Goal: Task Accomplishment & Management: Use online tool/utility

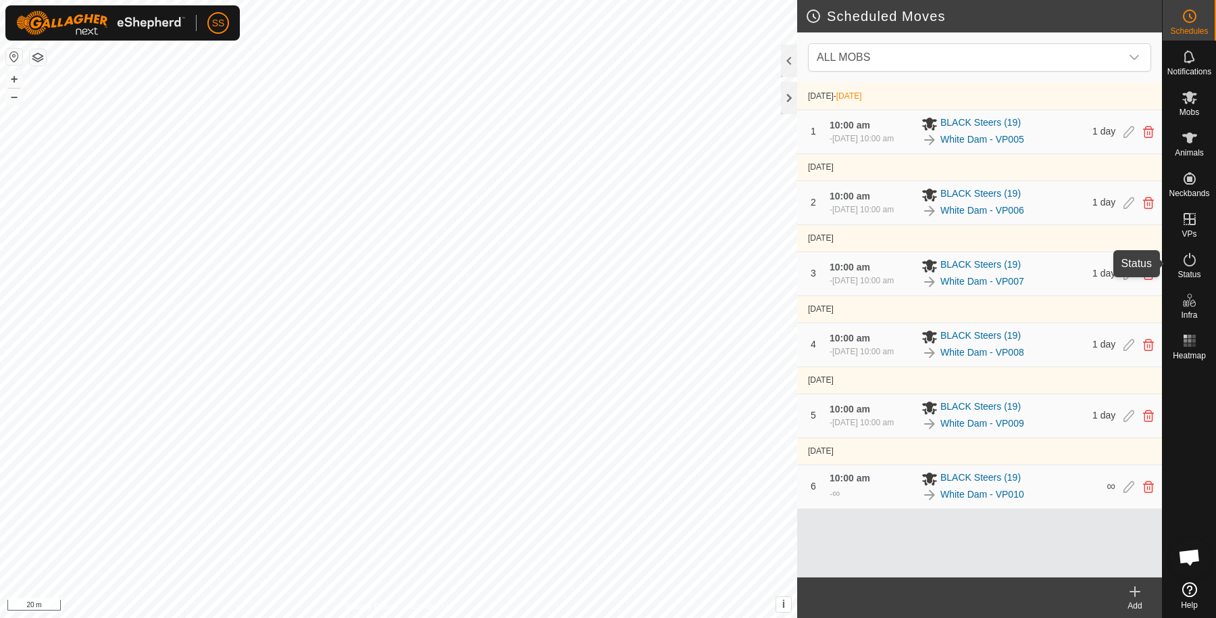
click at [1198, 264] on es-activation-svg-icon at bounding box center [1190, 260] width 24 height 22
click at [1193, 261] on icon at bounding box center [1190, 259] width 16 height 16
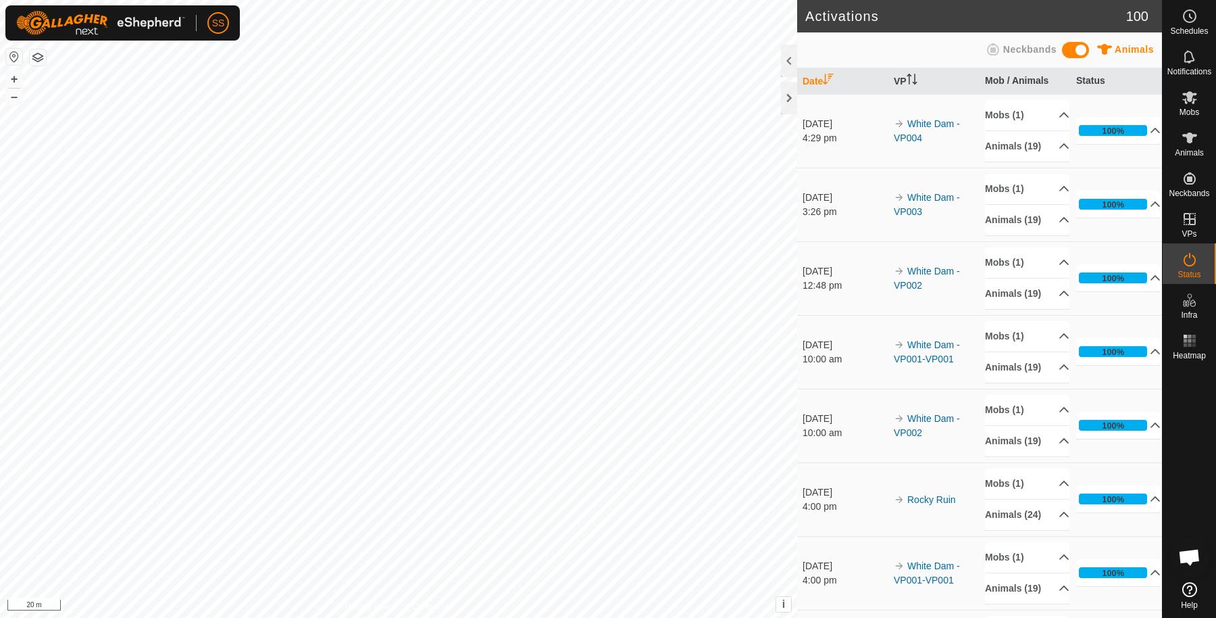
click at [1193, 261] on icon at bounding box center [1190, 259] width 16 height 16
click at [1180, 28] on span "Schedules" at bounding box center [1190, 31] width 38 height 8
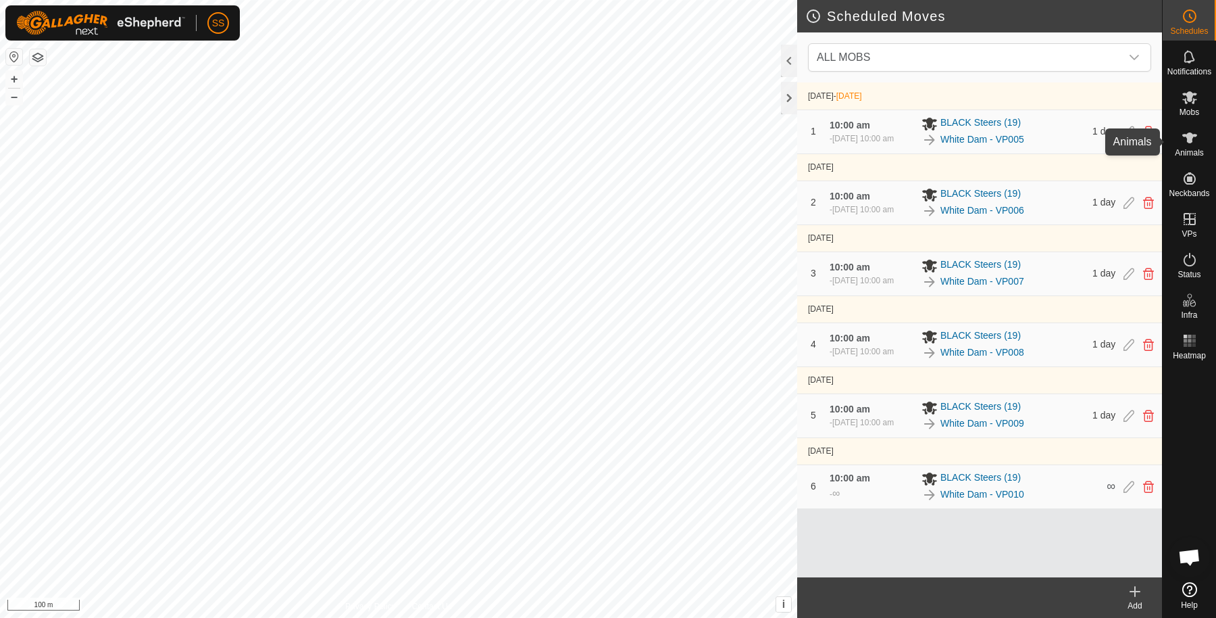
click at [1195, 126] on div "Animals" at bounding box center [1189, 142] width 53 height 41
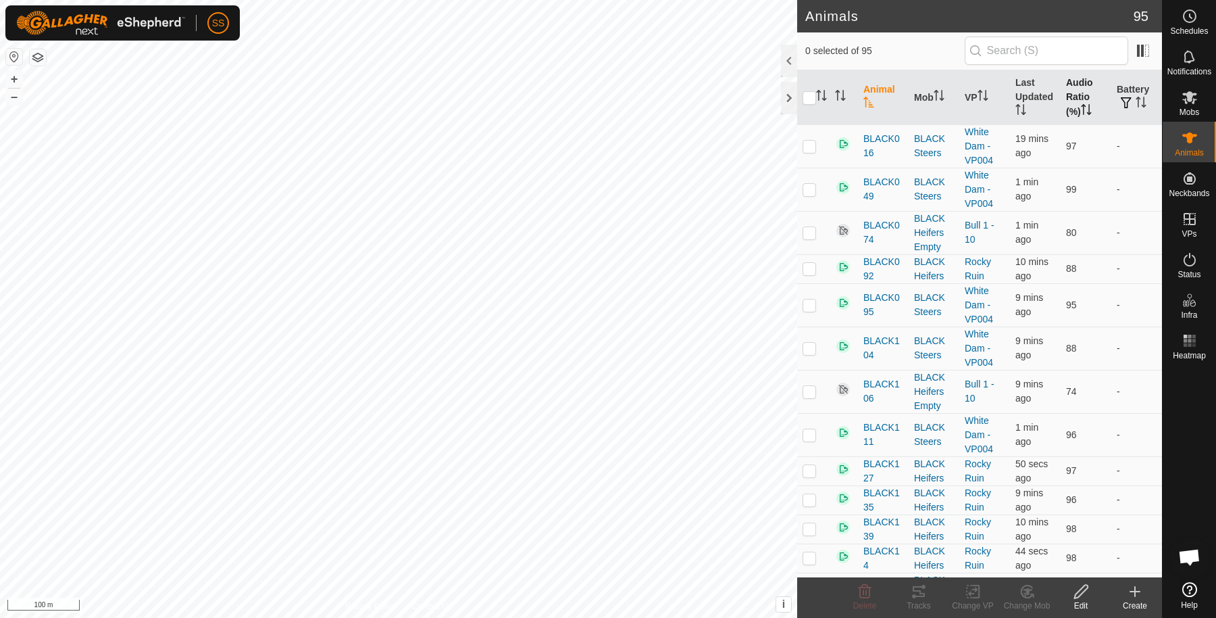
click at [1062, 87] on th "Audio Ratio (%)" at bounding box center [1086, 97] width 51 height 55
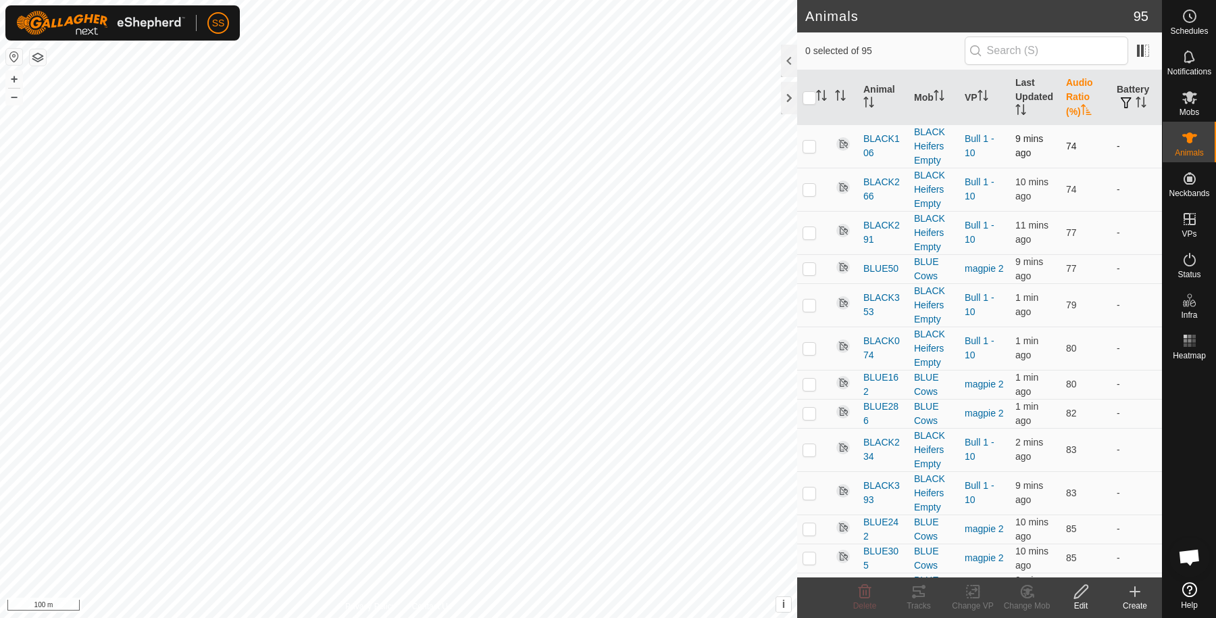
click at [808, 149] on p-checkbox at bounding box center [810, 146] width 14 height 11
checkbox input "true"
click at [921, 603] on div "Tracks" at bounding box center [919, 605] width 54 height 12
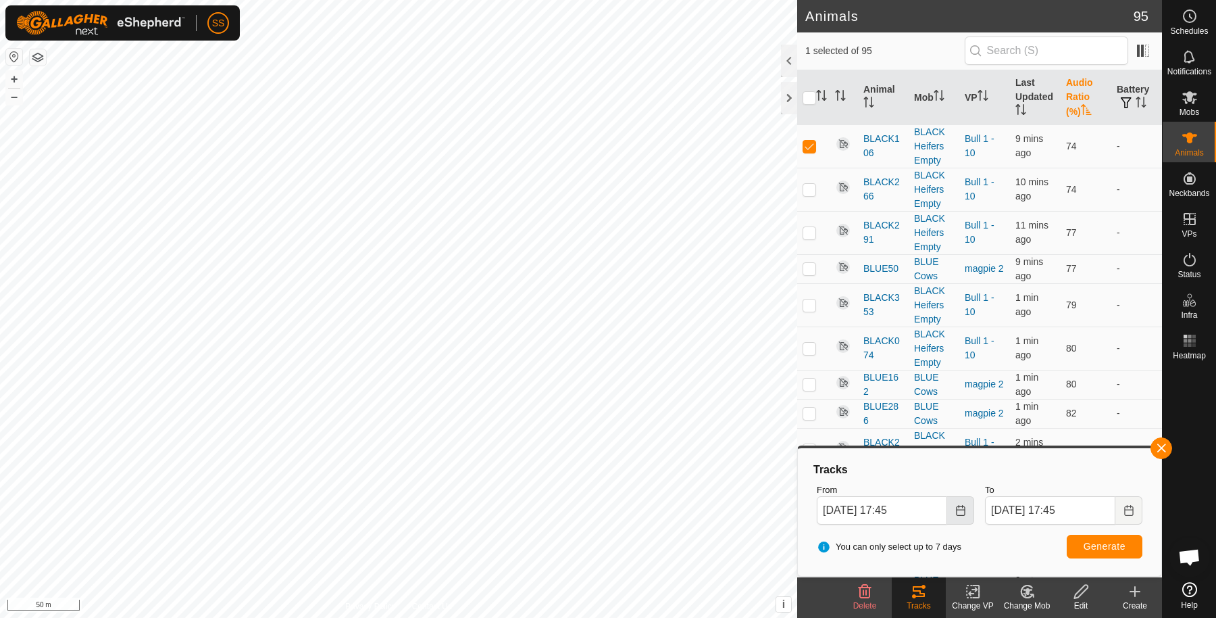
click at [956, 505] on icon "Choose Date" at bounding box center [961, 510] width 11 height 11
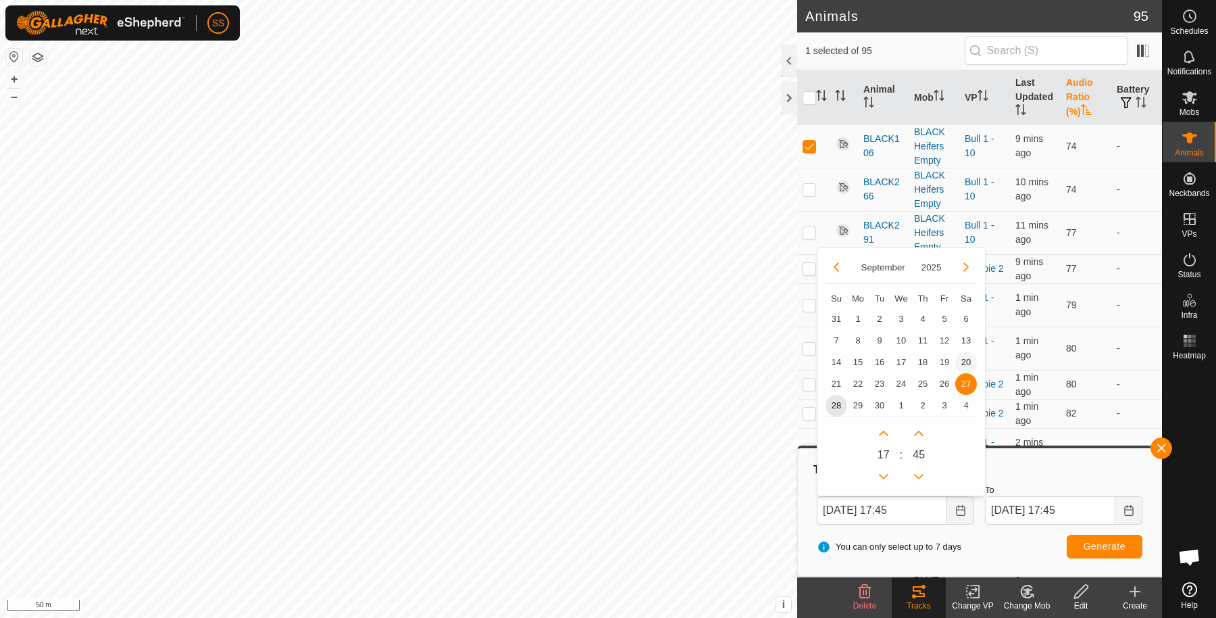
click at [962, 362] on span "20" at bounding box center [967, 362] width 22 height 22
type input "[DATE] 17:45"
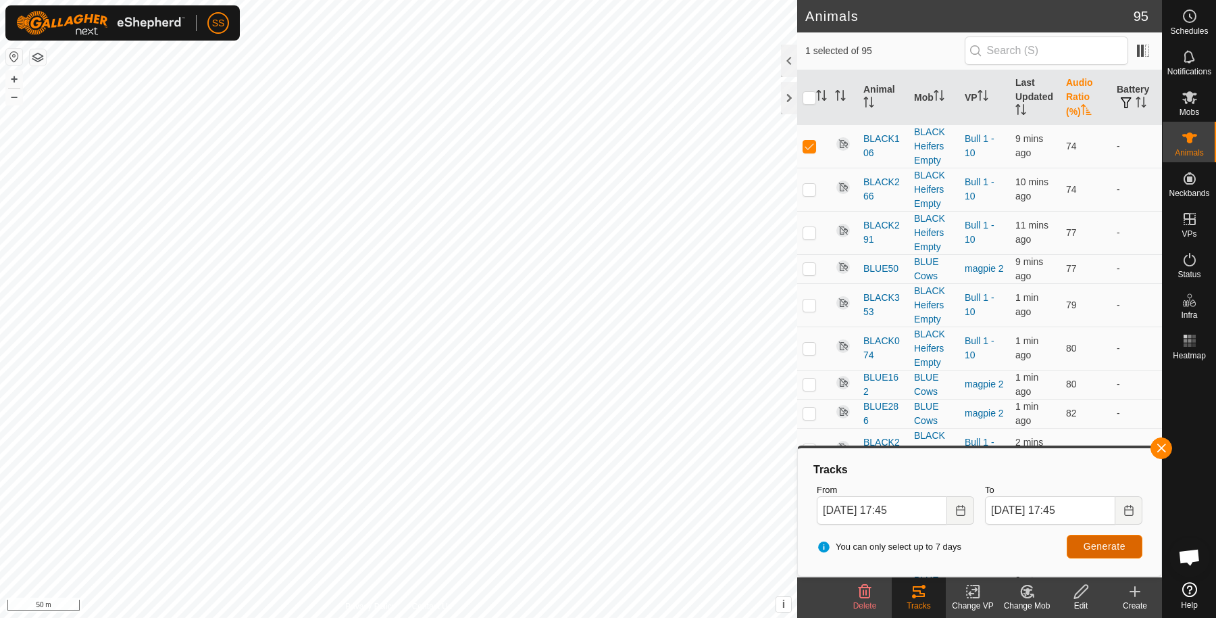
click at [1112, 549] on span "Generate" at bounding box center [1105, 546] width 42 height 11
click at [1171, 439] on div at bounding box center [1189, 471] width 53 height 212
click at [1169, 443] on button "button" at bounding box center [1162, 448] width 22 height 22
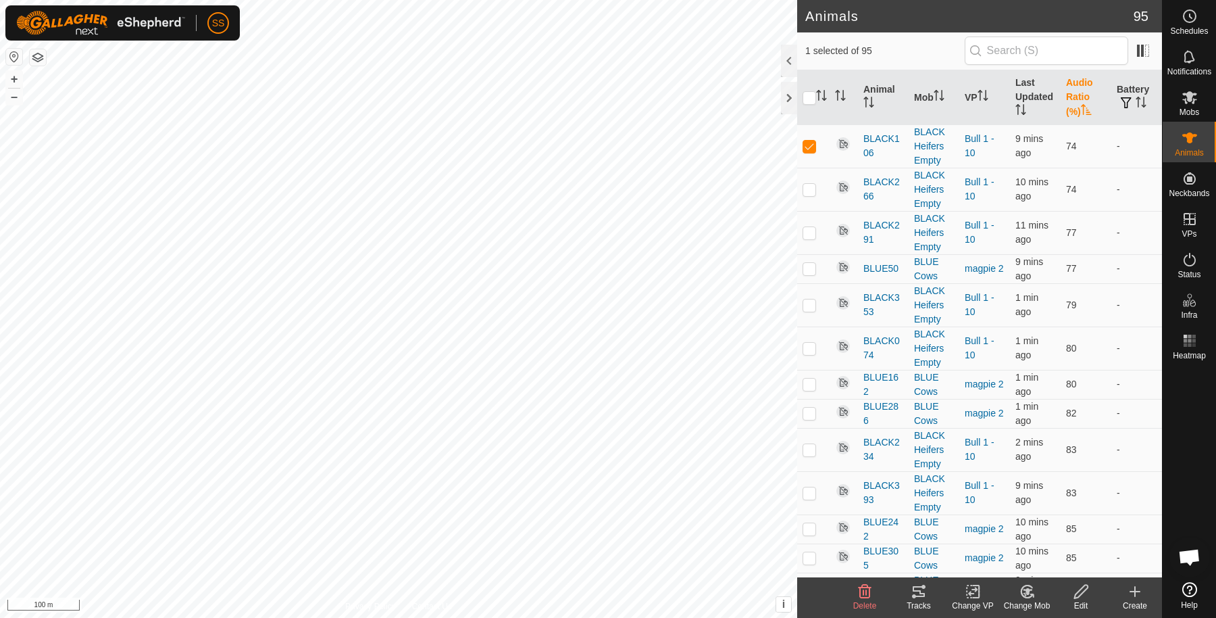
click at [1081, 89] on th "Audio Ratio (%)" at bounding box center [1086, 97] width 51 height 55
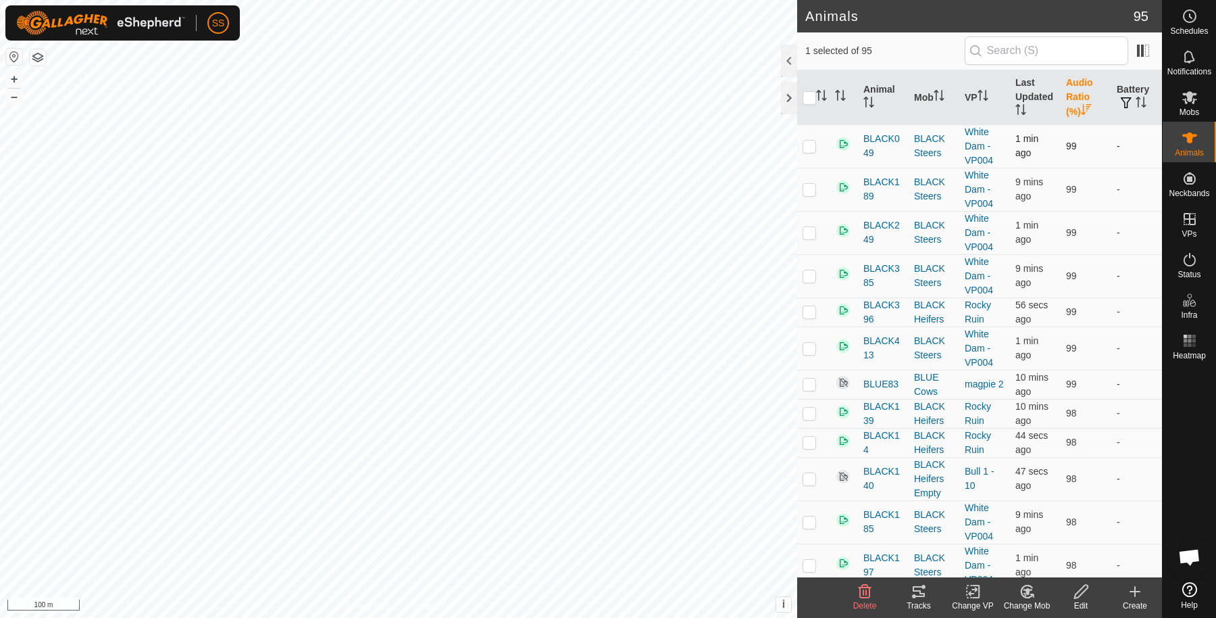
click at [810, 145] on p-checkbox at bounding box center [810, 146] width 14 height 11
click at [924, 591] on icon at bounding box center [919, 591] width 16 height 16
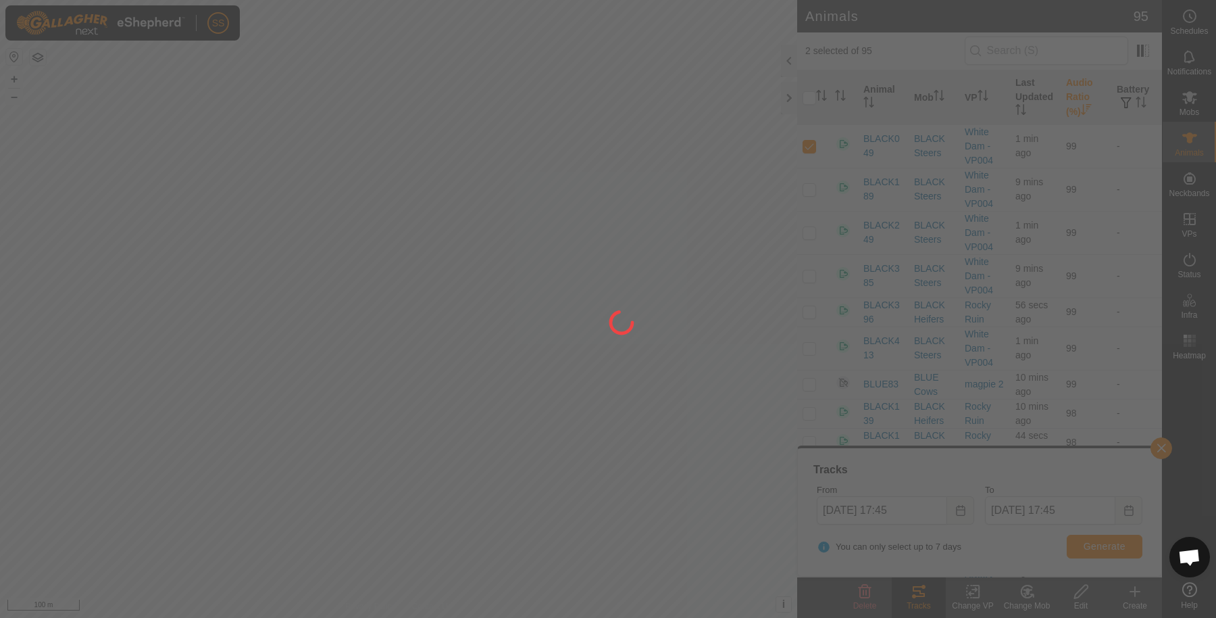
drag, startPoint x: 710, startPoint y: 475, endPoint x: 507, endPoint y: 411, distance: 213.3
click at [507, 411] on div at bounding box center [608, 309] width 1216 height 618
drag, startPoint x: 705, startPoint y: 419, endPoint x: 659, endPoint y: 414, distance: 46.3
click at [662, 416] on div at bounding box center [608, 309] width 1216 height 618
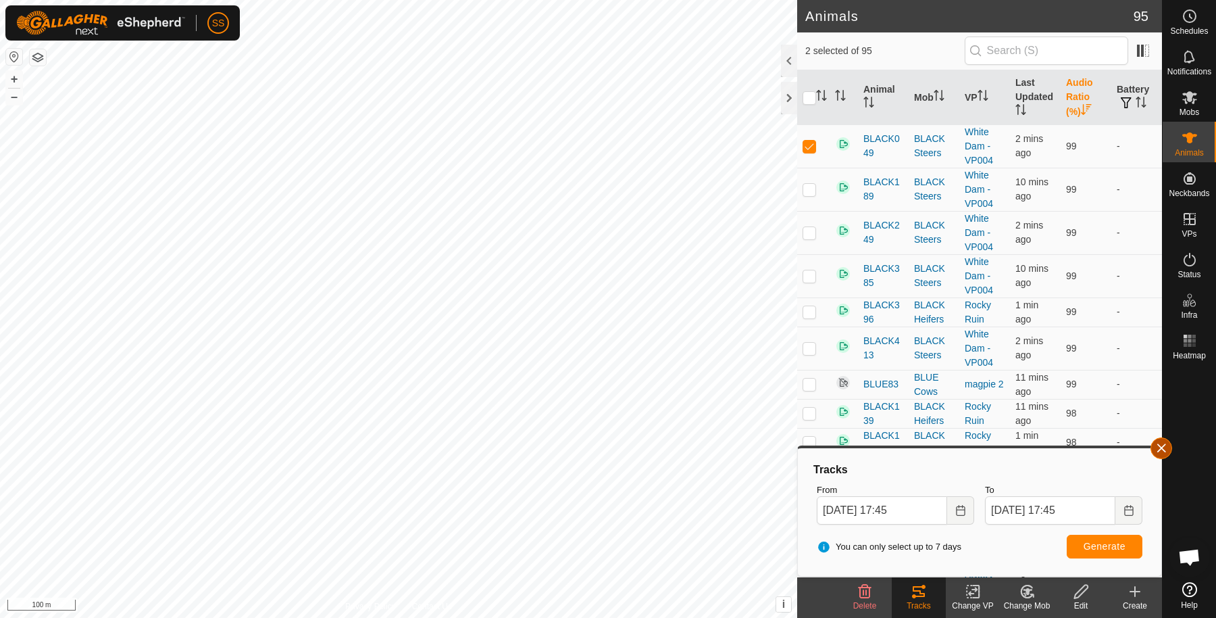
click at [1164, 450] on button "button" at bounding box center [1162, 448] width 22 height 22
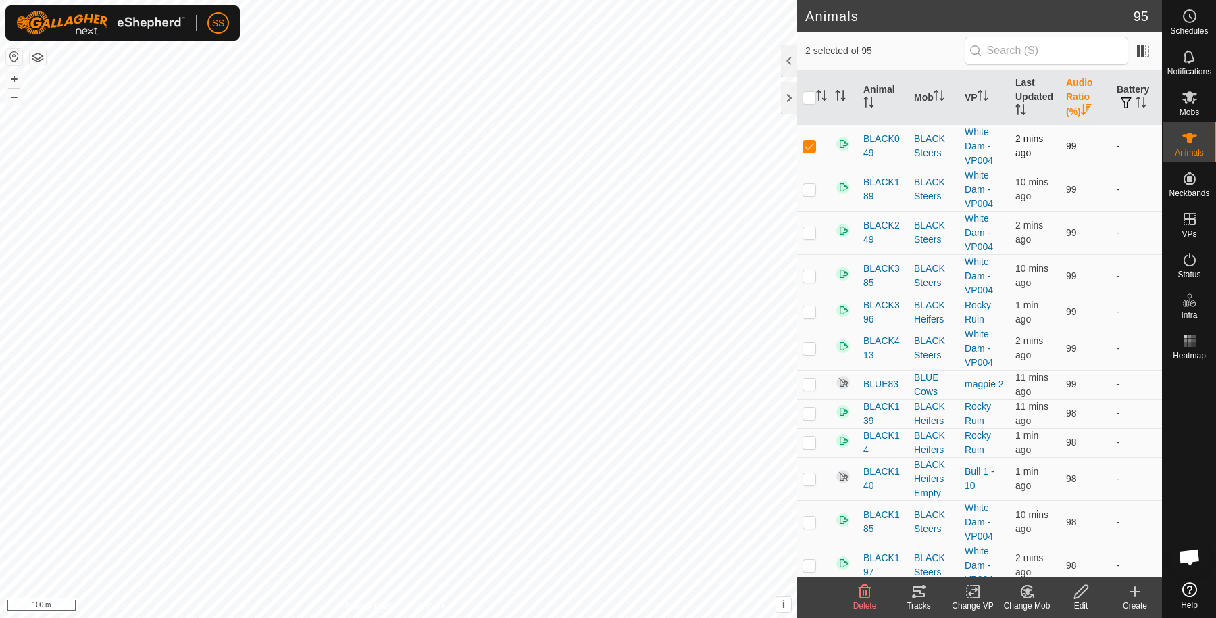
click at [805, 149] on p-checkbox at bounding box center [810, 146] width 14 height 11
checkbox input "false"
click at [813, 385] on p-checkbox at bounding box center [810, 383] width 14 height 11
click at [916, 596] on icon at bounding box center [919, 591] width 12 height 11
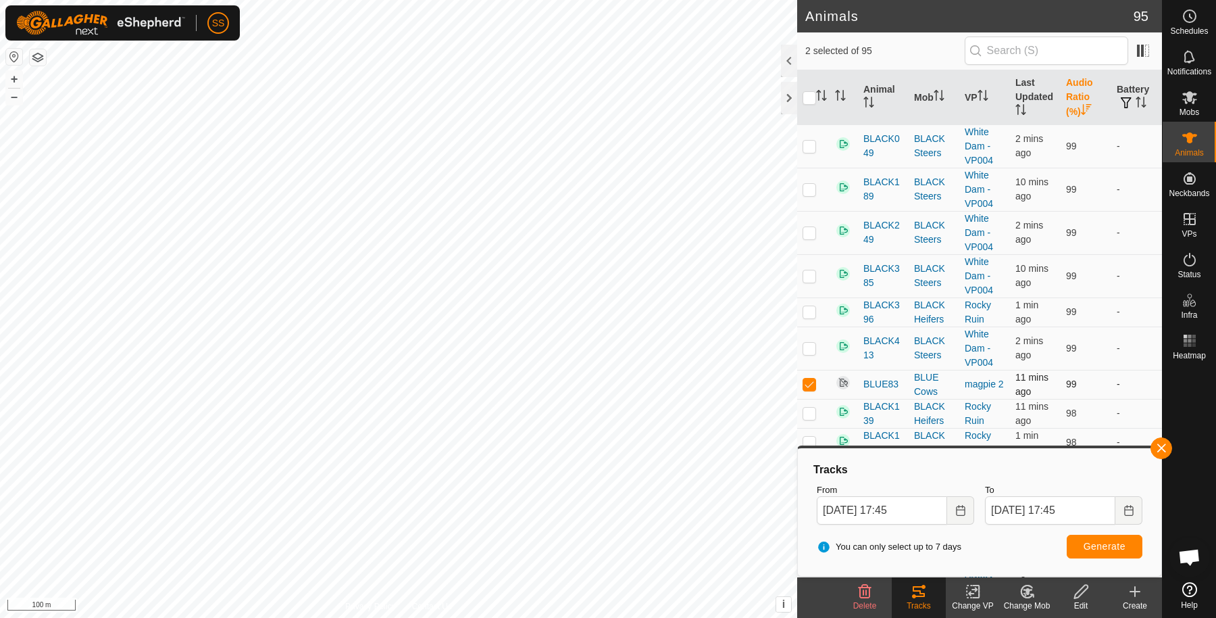
click at [806, 380] on p-checkbox at bounding box center [810, 383] width 14 height 11
checkbox input "false"
click at [1160, 445] on button "button" at bounding box center [1162, 448] width 22 height 22
